Goal: Information Seeking & Learning: Check status

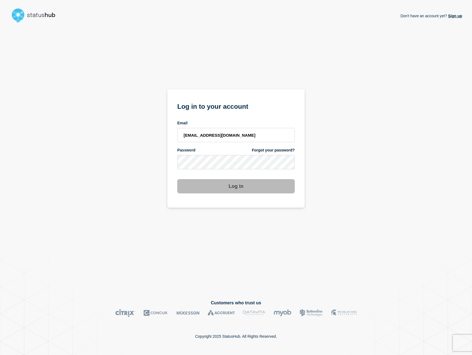
type input "[EMAIL_ADDRESS][DOMAIN_NAME]"
click at [236, 187] on button "Log in" at bounding box center [235, 186] width 117 height 14
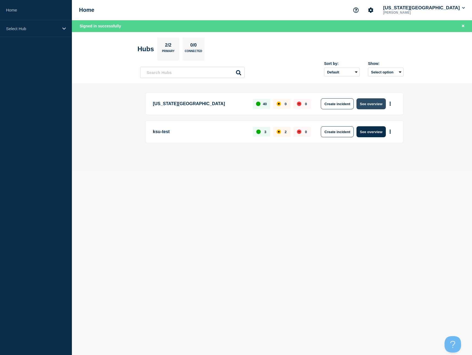
click at [363, 103] on button "See overview" at bounding box center [370, 103] width 29 height 11
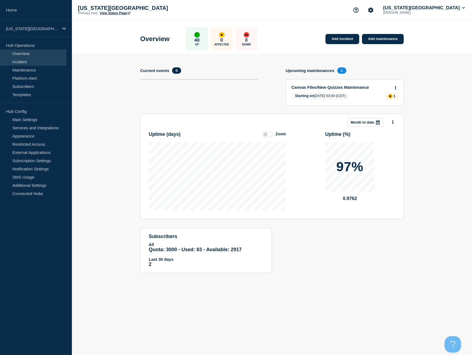
click at [18, 61] on link "Incident" at bounding box center [33, 62] width 66 height 8
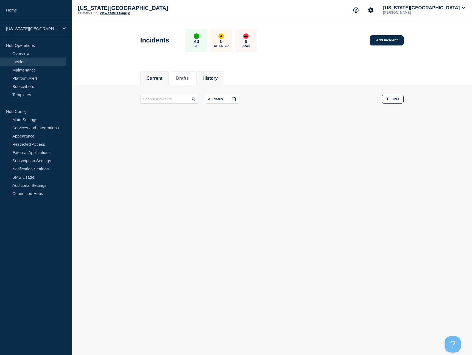
click at [209, 81] on button "History" at bounding box center [209, 78] width 15 height 5
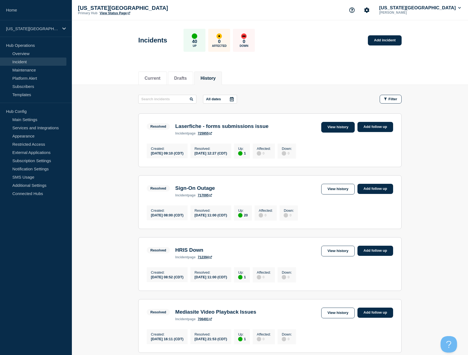
click at [332, 130] on link "View history" at bounding box center [337, 127] width 33 height 11
